Goal: Task Accomplishment & Management: Manage account settings

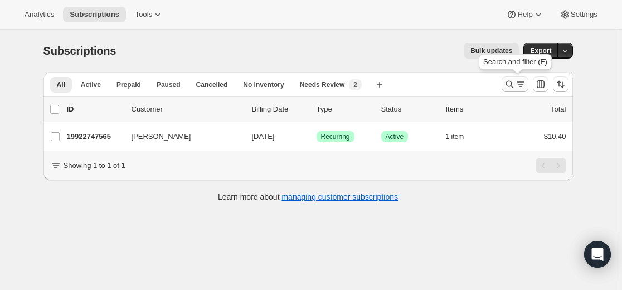
click at [507, 89] on icon "Search and filter results" at bounding box center [509, 84] width 11 height 11
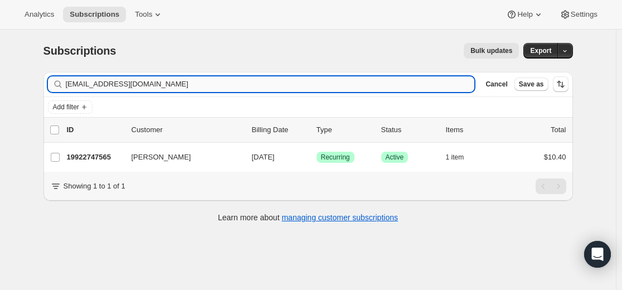
click at [390, 85] on input "[EMAIL_ADDRESS][DOMAIN_NAME]" at bounding box center [270, 84] width 409 height 16
type input "[EMAIL_ADDRESS][DOMAIN_NAME]"
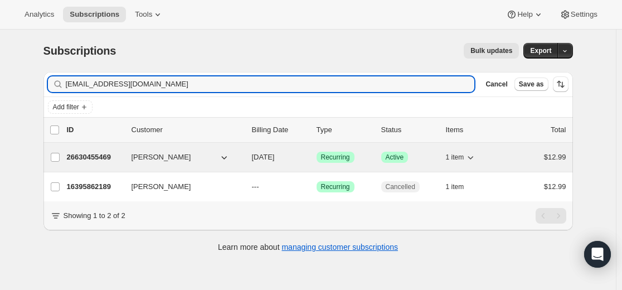
click at [104, 155] on p "26630455469" at bounding box center [95, 157] width 56 height 11
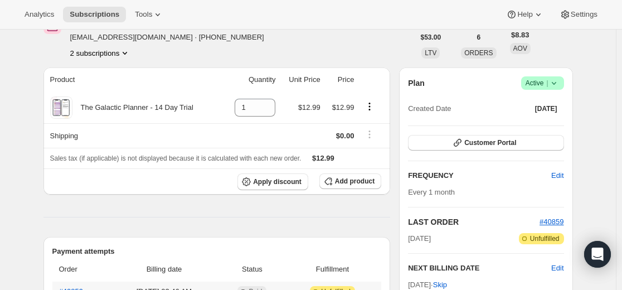
scroll to position [279, 0]
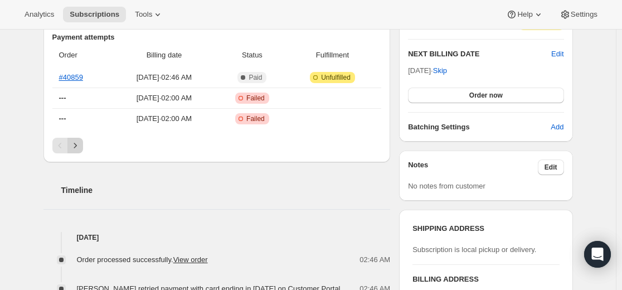
click at [81, 143] on icon "Next" at bounding box center [75, 145] width 11 height 11
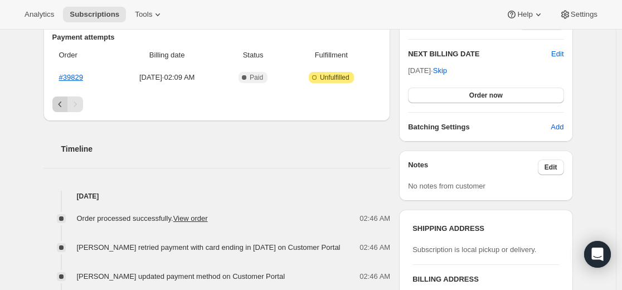
click at [62, 105] on icon "Previous" at bounding box center [60, 104] width 11 height 11
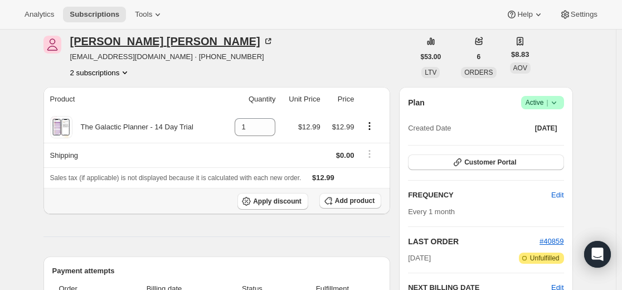
scroll to position [0, 0]
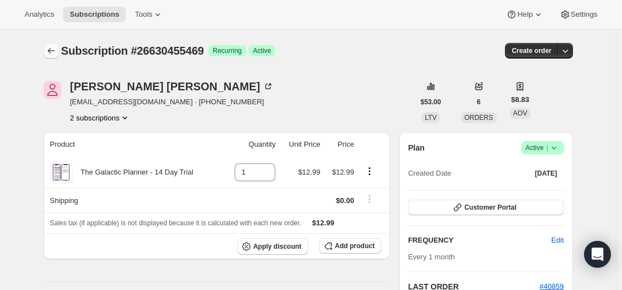
click at [55, 52] on icon "Subscriptions" at bounding box center [51, 50] width 11 height 11
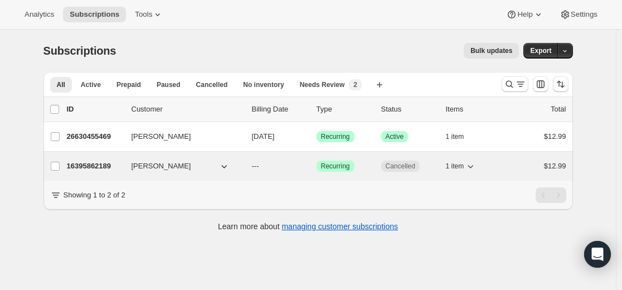
click at [103, 164] on p "16395862189" at bounding box center [95, 166] width 56 height 11
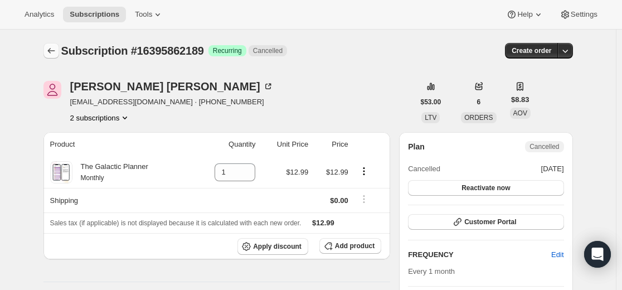
click at [57, 49] on icon "Subscriptions" at bounding box center [51, 50] width 11 height 11
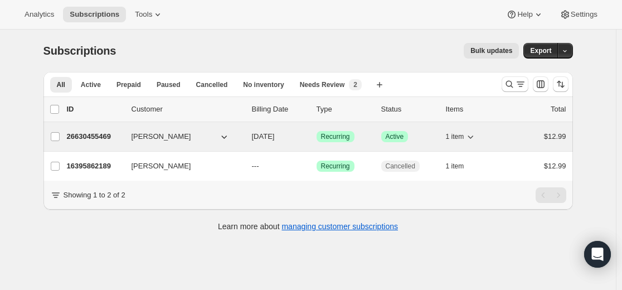
click at [110, 135] on p "26630455469" at bounding box center [95, 136] width 56 height 11
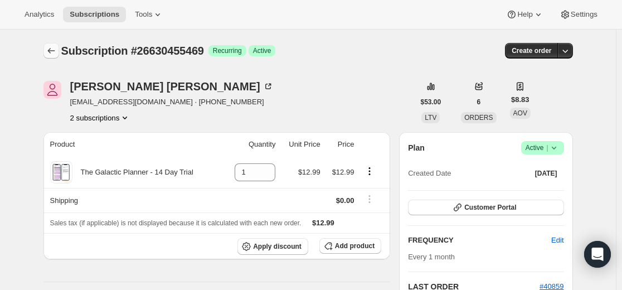
click at [57, 48] on icon "Subscriptions" at bounding box center [51, 50] width 11 height 11
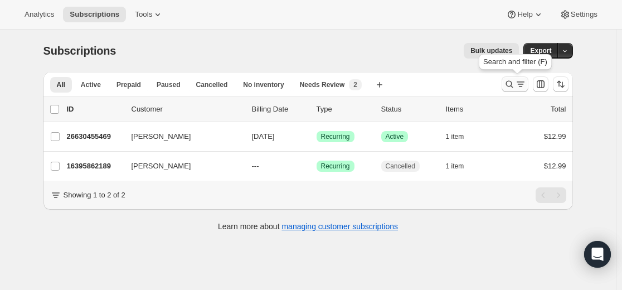
click at [513, 87] on icon "Search and filter results" at bounding box center [509, 84] width 11 height 11
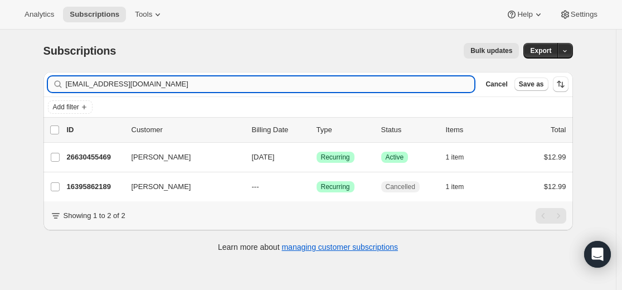
click at [325, 87] on input "[EMAIL_ADDRESS][DOMAIN_NAME]" at bounding box center [270, 84] width 409 height 16
type input "[EMAIL_ADDRESS][DOMAIN_NAME]"
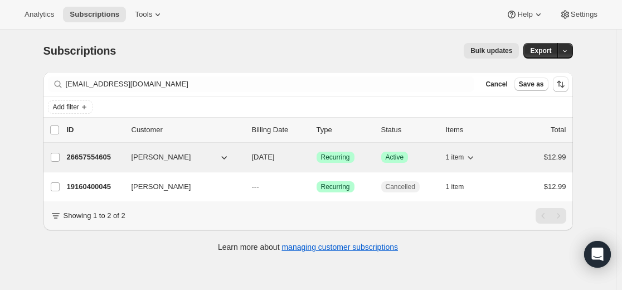
click at [107, 157] on p "26657554605" at bounding box center [95, 157] width 56 height 11
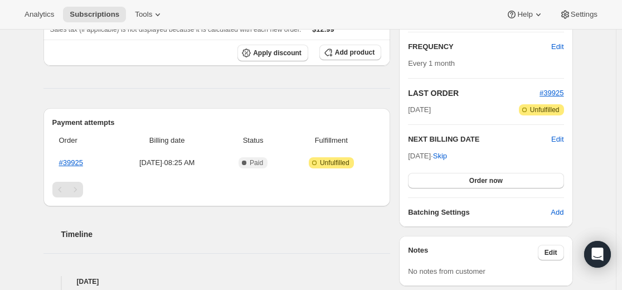
scroll to position [167, 0]
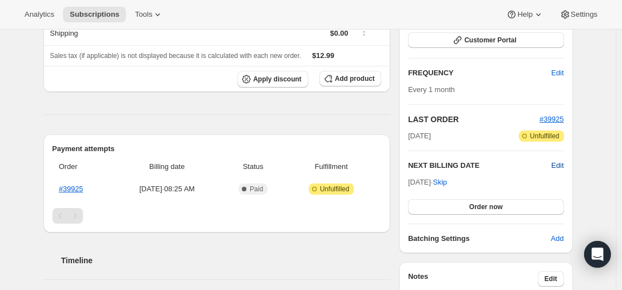
click at [562, 166] on span "Edit" at bounding box center [557, 165] width 12 height 11
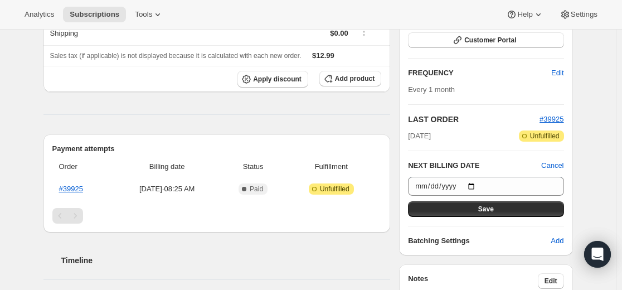
click at [604, 169] on div "Subscription #26657554605. This page is ready Subscription #26657554605 Success…" at bounding box center [308, 199] width 616 height 675
click at [553, 166] on span "Cancel" at bounding box center [552, 165] width 22 height 11
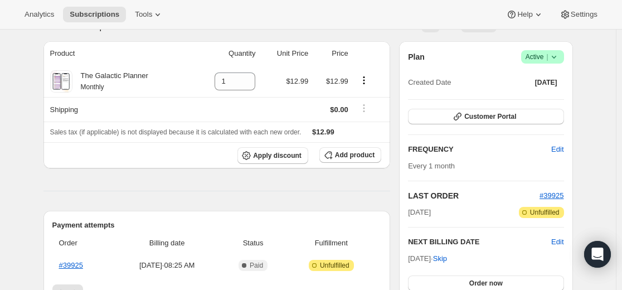
scroll to position [0, 0]
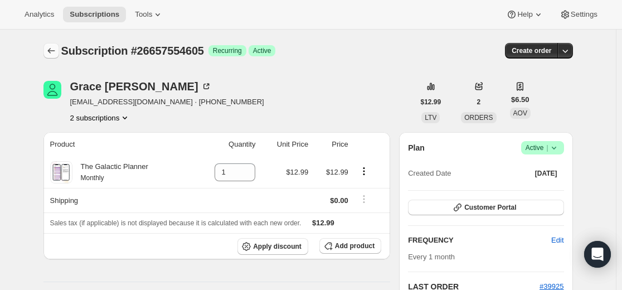
click at [50, 51] on icon "Subscriptions" at bounding box center [51, 50] width 11 height 11
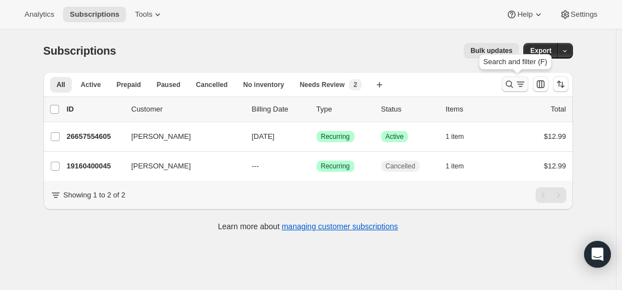
click at [513, 86] on icon "Search and filter results" at bounding box center [508, 84] width 7 height 7
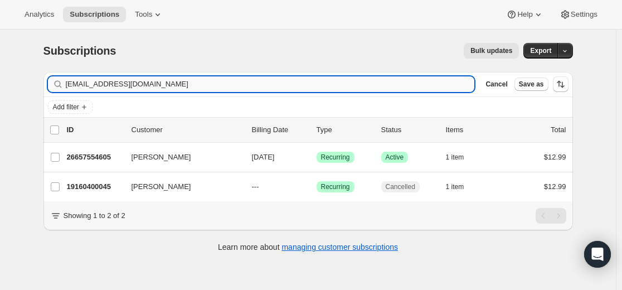
click at [357, 80] on input "[EMAIL_ADDRESS][DOMAIN_NAME]" at bounding box center [270, 84] width 409 height 16
type input "[EMAIL_ADDRESS][DOMAIN_NAME]"
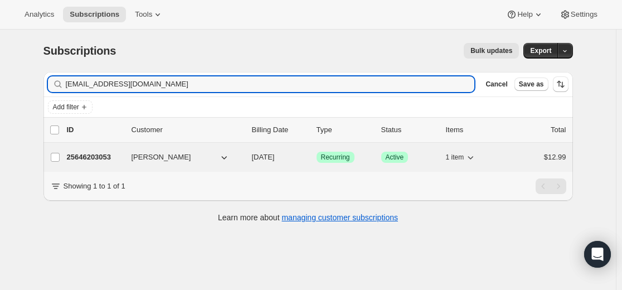
click at [104, 158] on p "25646203053" at bounding box center [95, 157] width 56 height 11
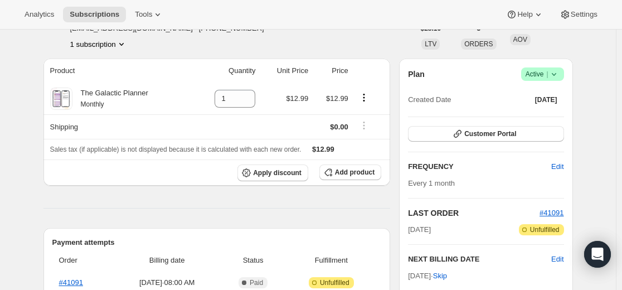
scroll to position [56, 0]
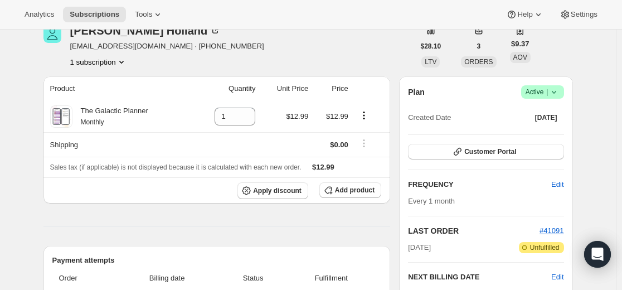
click at [560, 89] on icon at bounding box center [553, 91] width 11 height 11
click at [541, 130] on span "Cancel subscription" at bounding box center [540, 133] width 63 height 8
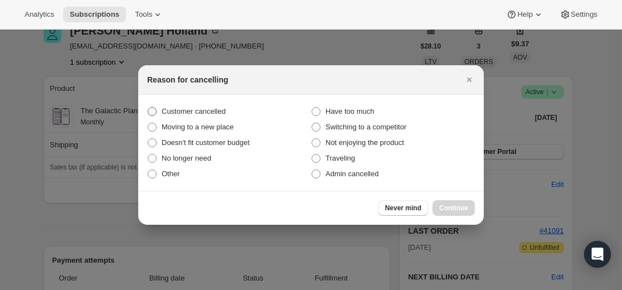
click at [226, 108] on span "Customer cancelled" at bounding box center [194, 111] width 64 height 8
click at [148, 108] on input "Customer cancelled" at bounding box center [148, 107] width 1 height 1
radio input "true"
click at [456, 208] on span "Continue" at bounding box center [453, 207] width 29 height 9
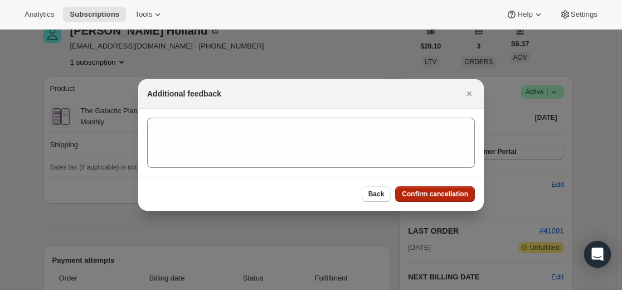
click at [405, 190] on span "Confirm cancellation" at bounding box center [435, 193] width 66 height 9
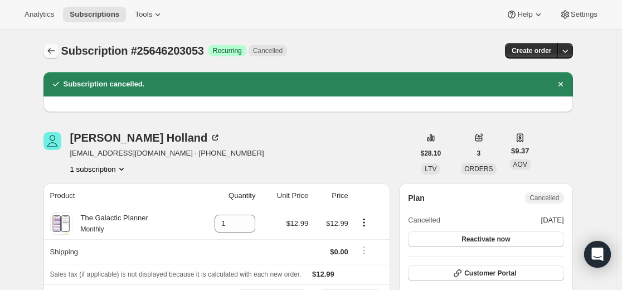
click at [57, 55] on icon "Subscriptions" at bounding box center [51, 50] width 11 height 11
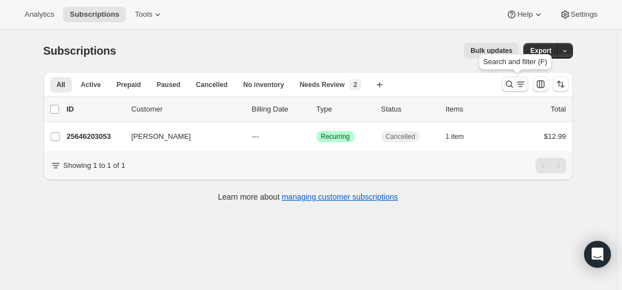
click at [508, 84] on icon "Search and filter results" at bounding box center [509, 84] width 11 height 11
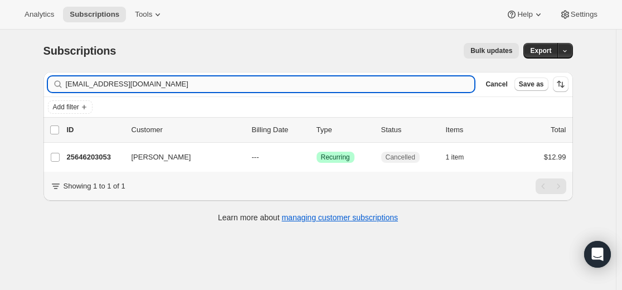
click at [400, 87] on input "[EMAIL_ADDRESS][DOMAIN_NAME]" at bounding box center [270, 84] width 409 height 16
type input "[PERSON_NAME][EMAIL_ADDRESS][DOMAIN_NAME]"
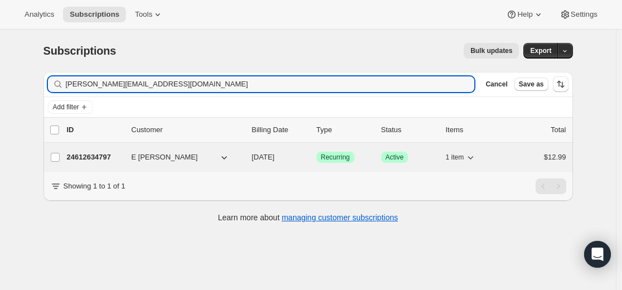
click at [103, 158] on p "24612634797" at bounding box center [95, 157] width 56 height 11
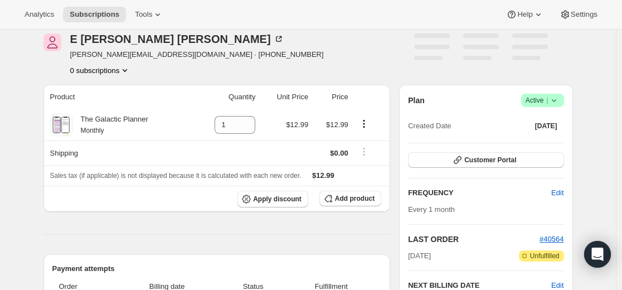
scroll to position [167, 0]
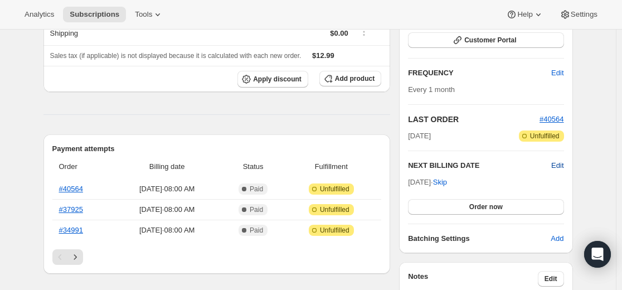
click at [559, 161] on span "Edit" at bounding box center [557, 165] width 12 height 11
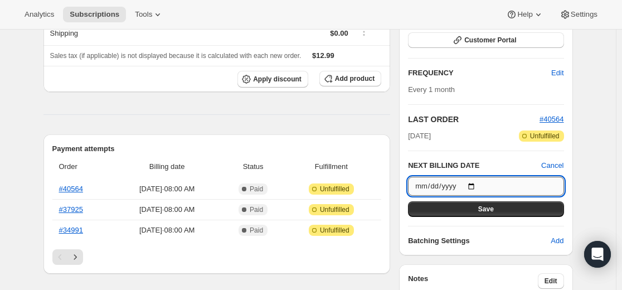
click at [479, 183] on input "[DATE]" at bounding box center [485, 186] width 155 height 19
type input "[DATE]"
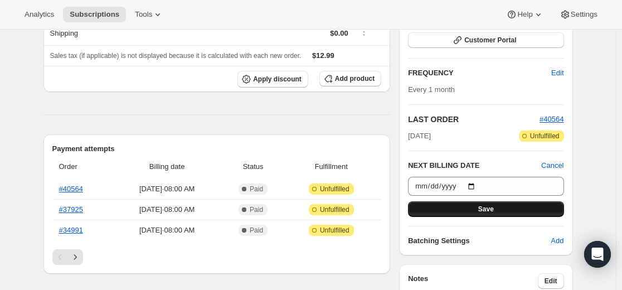
click at [488, 210] on span "Save" at bounding box center [486, 209] width 16 height 9
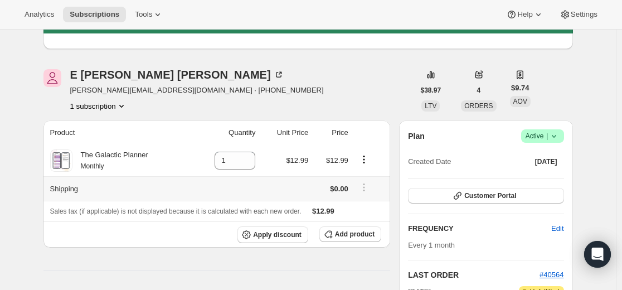
scroll to position [0, 0]
